Goal: Task Accomplishment & Management: Manage account settings

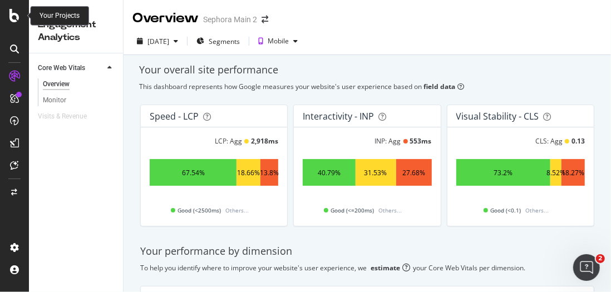
click at [19, 9] on icon at bounding box center [14, 15] width 10 height 13
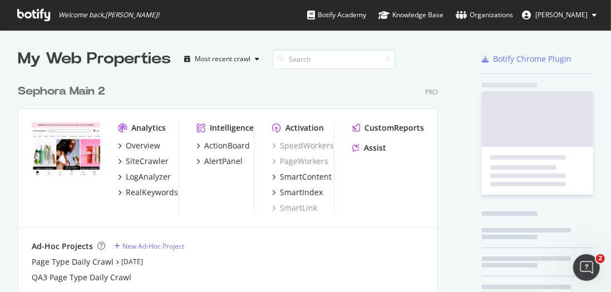
scroll to position [284, 594]
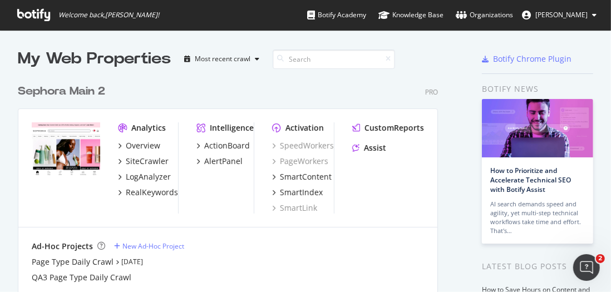
click at [86, 95] on div "Sephora Main 2" at bounding box center [61, 91] width 87 height 16
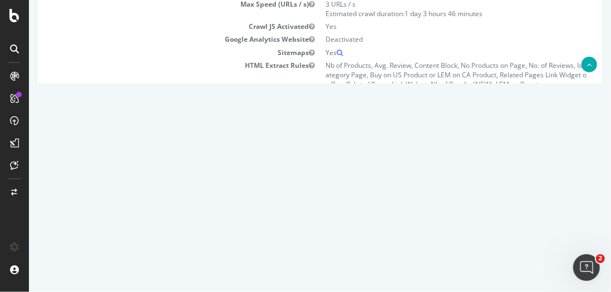
scroll to position [180, 0]
click at [345, 136] on link "Settings" at bounding box center [355, 138] width 25 height 9
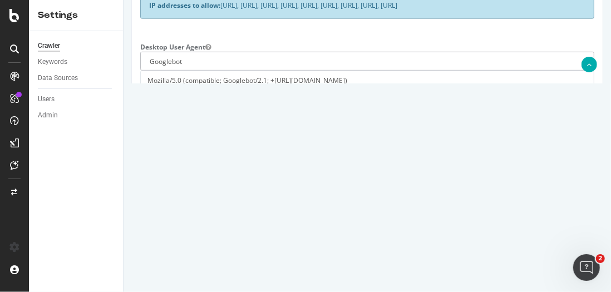
scroll to position [353, 0]
click at [199, 71] on select "Botify Googlebot Chrome Firefox Edge Custom" at bounding box center [367, 61] width 454 height 19
select select "Mozilla/5.0 (compatible; botify; [URL][DOMAIN_NAME])"
click at [140, 69] on select "Botify Googlebot Chrome Firefox Edge Custom" at bounding box center [367, 61] width 454 height 19
type input "Mozilla/5.0 (compatible; botify; [URL][DOMAIN_NAME])"
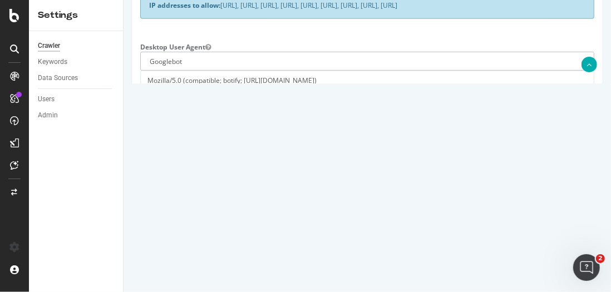
click at [181, 130] on select "Botify Googlebot Safari iPhone Safari iPad Chrome Android Custom" at bounding box center [367, 120] width 454 height 19
select select "Mozilla/5.0 Mobile (compatible; botify; [URL][DOMAIN_NAME])"
click at [140, 128] on select "Botify Googlebot Safari iPhone Safari iPad Chrome Android Custom" at bounding box center [367, 120] width 454 height 19
type input "Mozilla/5.0 Mobile (compatible; botify; [URL][DOMAIN_NAME])"
click at [133, 143] on div "Botify Googlebot Safari iPhone Safari iPad Chrome Android Custom Mozilla/5.0 Mo…" at bounding box center [366, 130] width 470 height 38
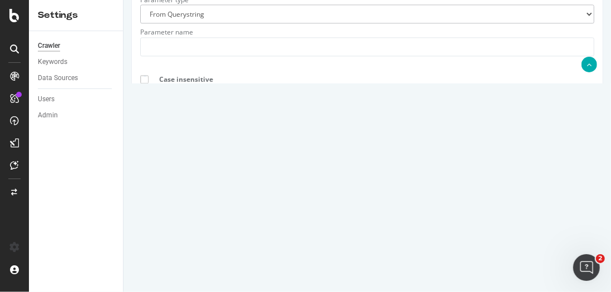
scroll to position [1489, 0]
click at [368, 248] on input "Save & Back to Project" at bounding box center [380, 239] width 81 height 17
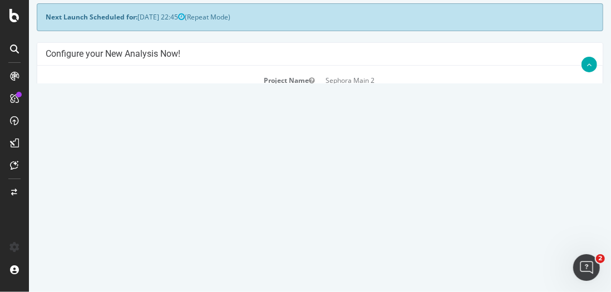
scroll to position [139, 0]
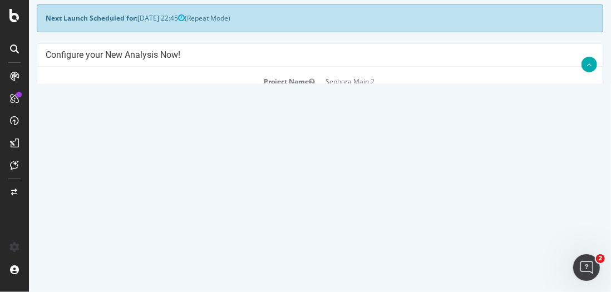
click at [307, 266] on button "Yes! Start Now" at bounding box center [305, 268] width 69 height 18
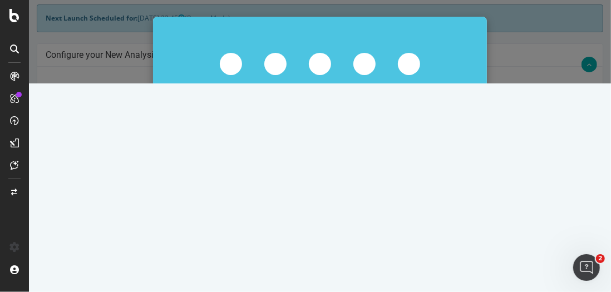
scroll to position [187, 0]
click at [325, 196] on button "Start Now Anyway" at bounding box center [339, 192] width 76 height 19
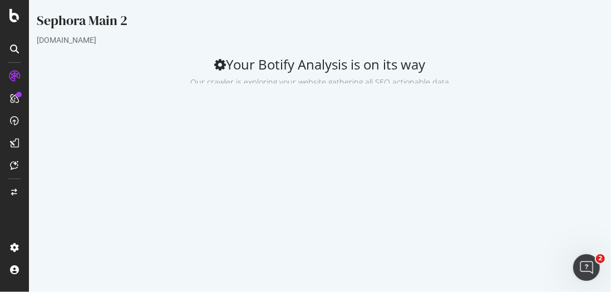
scroll to position [111, 0]
